Goal: Complete application form

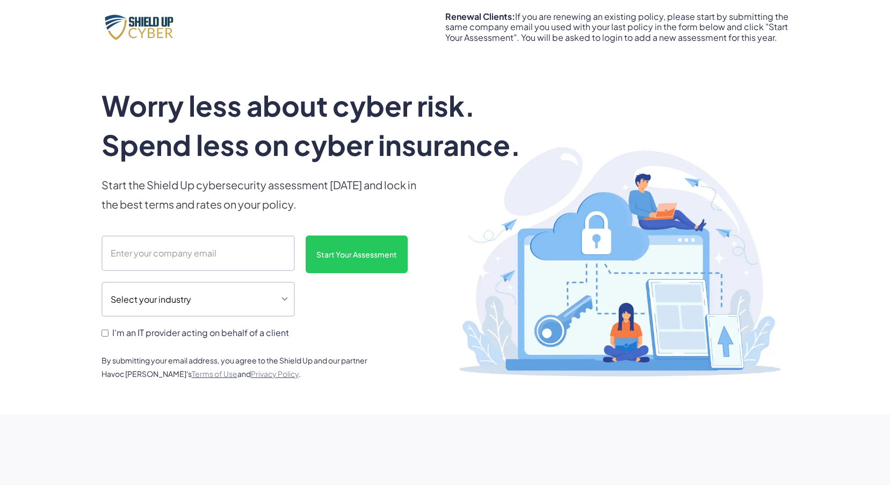
click at [211, 253] on input "scanform" at bounding box center [198, 252] width 193 height 35
type input "[PERSON_NAME][EMAIL_ADDRESS][DOMAIN_NAME]"
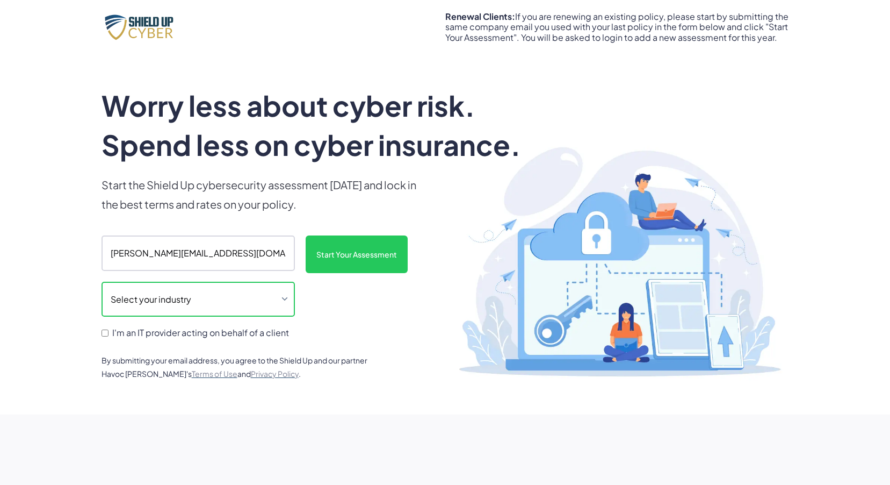
click at [190, 303] on select "Select your industry Auto Dealership Healthcare Hospitality Legal Manufacturing…" at bounding box center [198, 299] width 193 height 35
select select "legal"
click at [102, 282] on select "Select your industry Auto Dealership Healthcare Hospitality Legal Manufacturing…" at bounding box center [198, 299] width 193 height 35
click at [119, 333] on span "I'm an IT provider acting on behalf of a client" at bounding box center [200, 332] width 177 height 10
click at [109, 333] on input "I'm an IT provider acting on behalf of a client" at bounding box center [105, 332] width 7 height 7
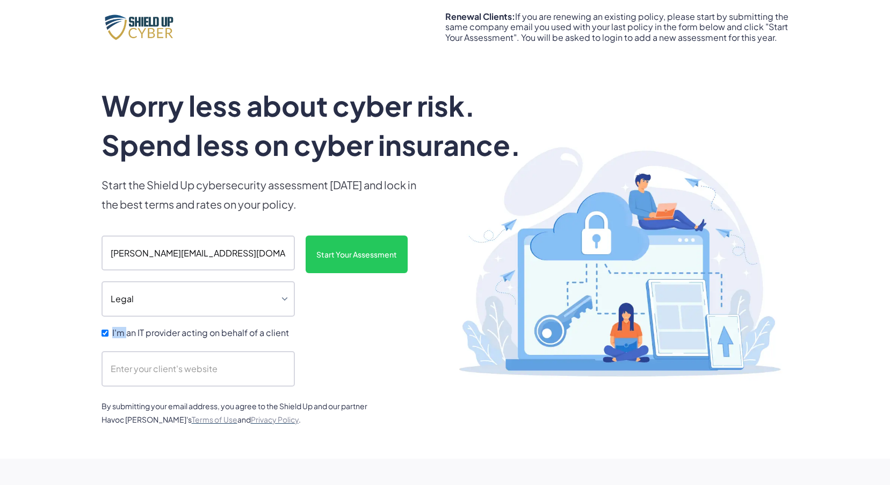
click at [119, 333] on span "I'm an IT provider acting on behalf of a client" at bounding box center [200, 332] width 177 height 10
click at [109, 333] on input "I'm an IT provider acting on behalf of a client" at bounding box center [105, 332] width 7 height 7
checkbox input "false"
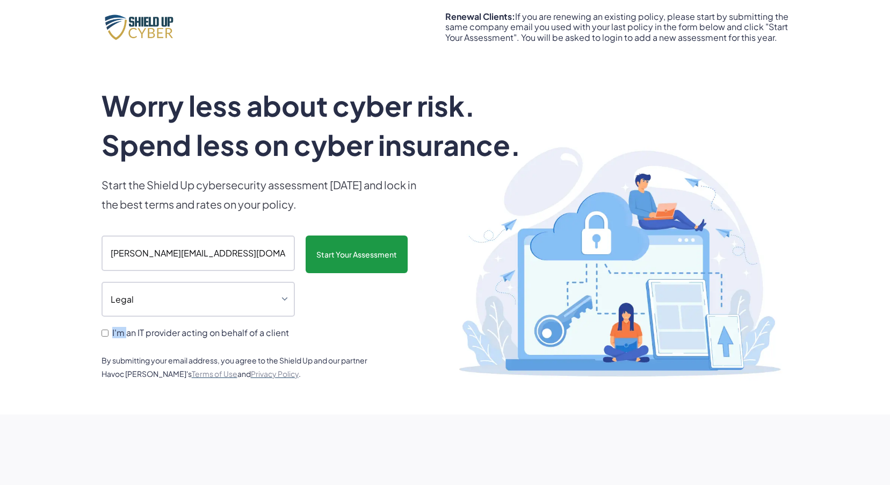
click at [352, 247] on input "Start Your Assessment" at bounding box center [357, 254] width 102 height 38
type input "Please wait..."
